Goal: Register for event/course

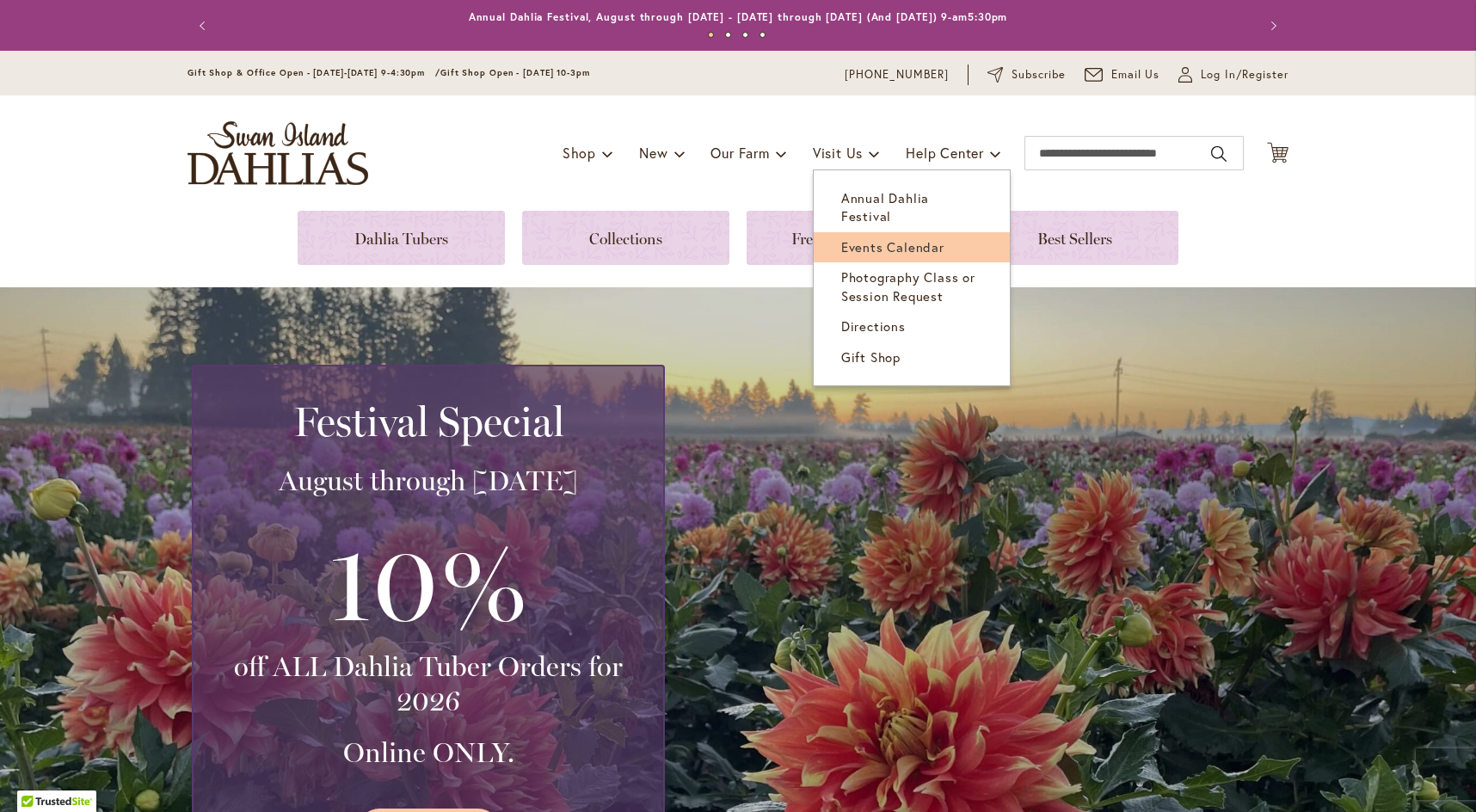
click at [875, 238] on span "Events Calendar" at bounding box center [892, 247] width 103 height 18
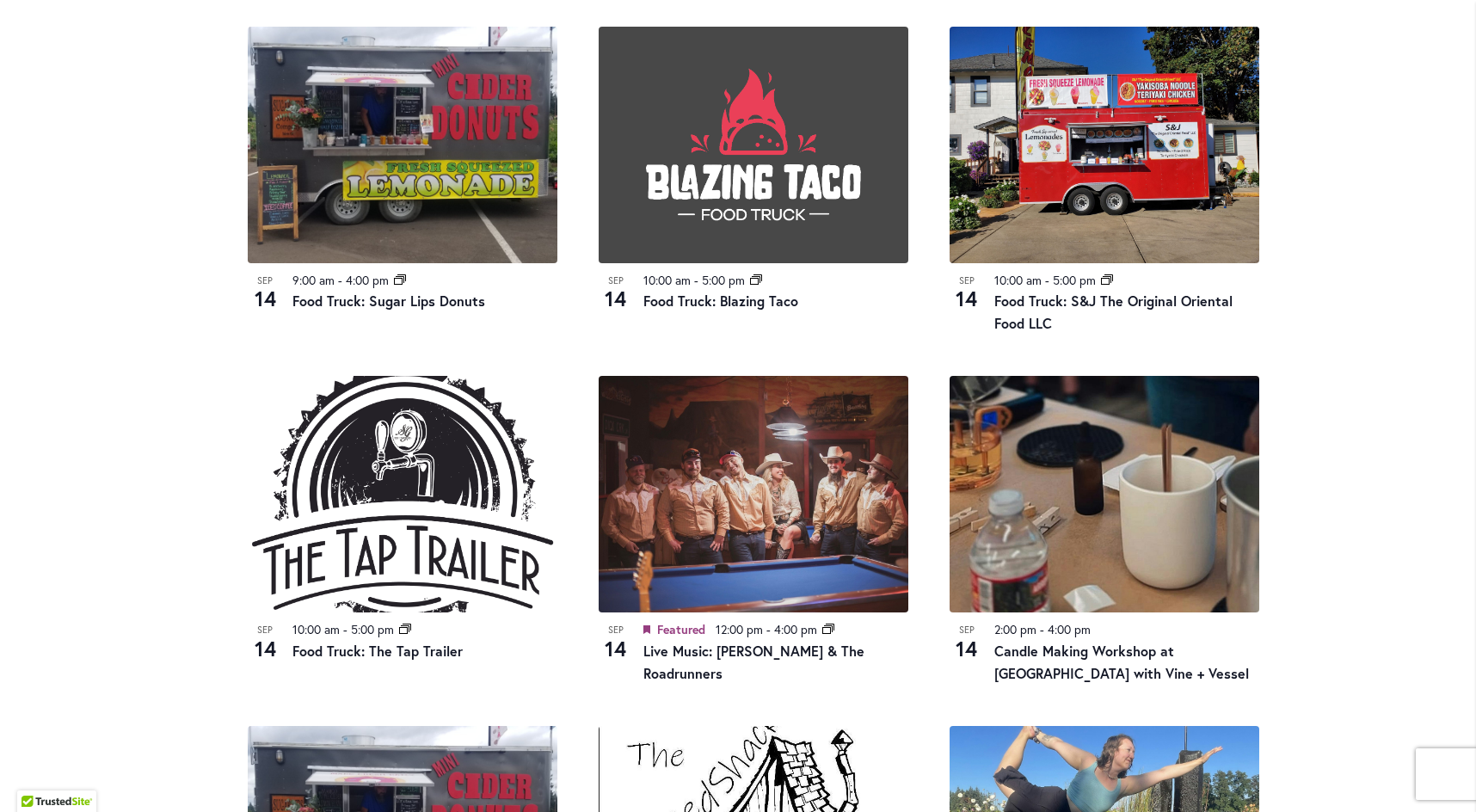
scroll to position [945, 0]
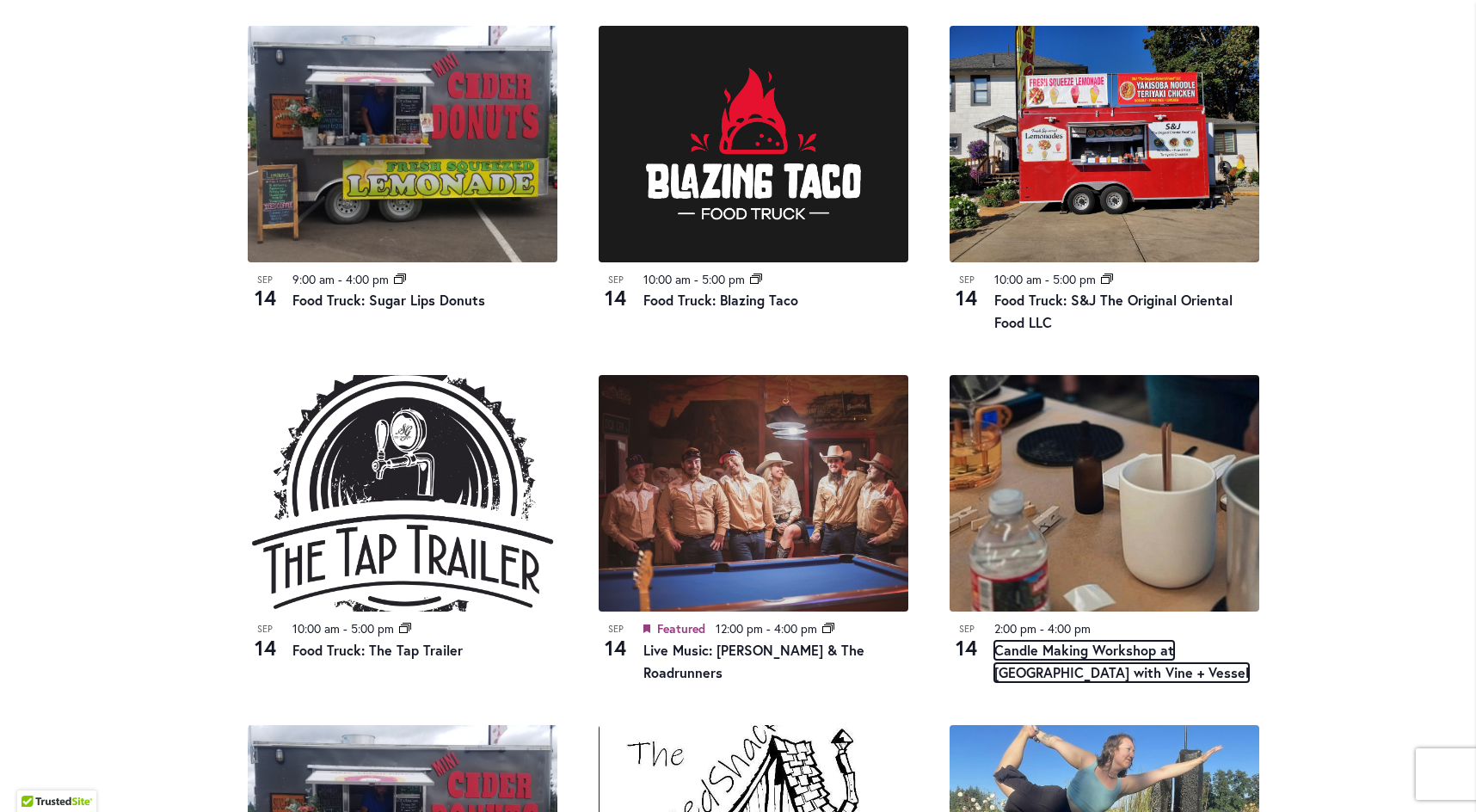
click at [1050, 649] on link "Candle Making Workshop at [GEOGRAPHIC_DATA] with Vine + Vessel" at bounding box center [1121, 661] width 255 height 42
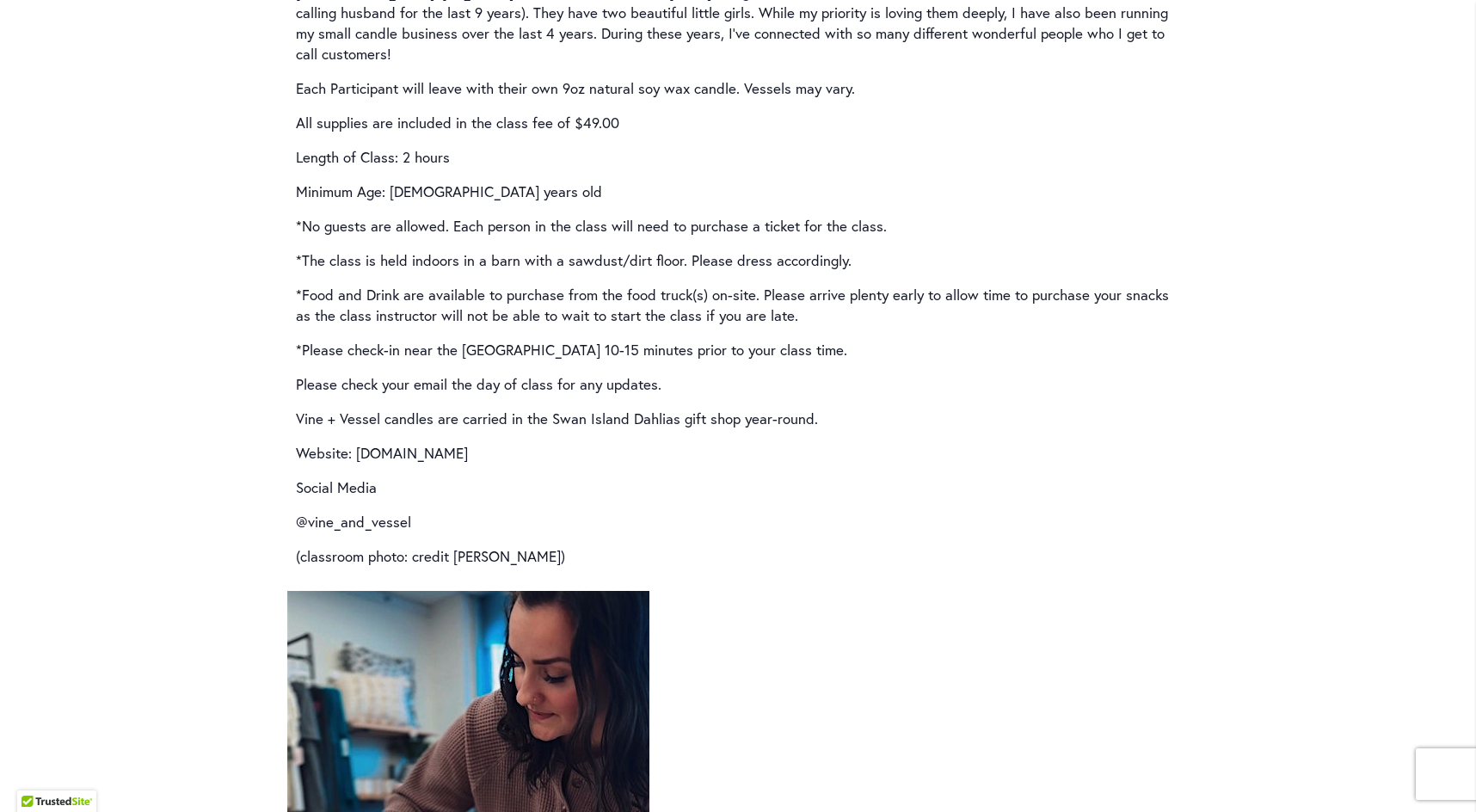
scroll to position [2751, 0]
